Goal: Check status: Check status

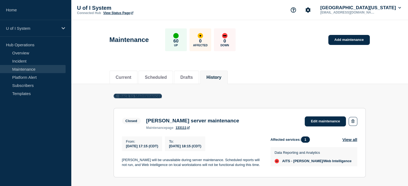
click at [148, 94] on span "Back to Maintenances" at bounding box center [140, 96] width 43 height 5
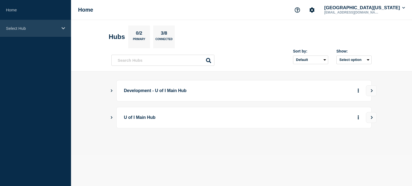
click at [62, 28] on icon at bounding box center [64, 28] width 4 height 4
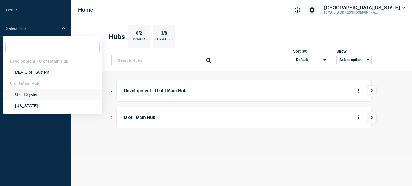
click at [31, 95] on li "U of I System" at bounding box center [53, 94] width 100 height 11
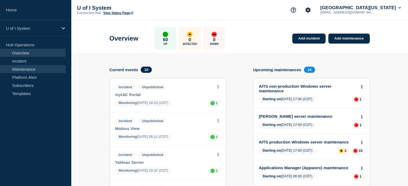
click at [31, 69] on link "Maintenance" at bounding box center [33, 69] width 66 height 8
